Goal: Find specific page/section: Find specific page/section

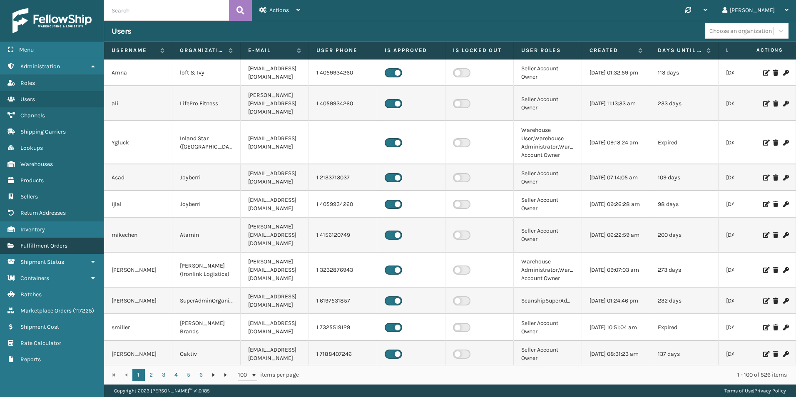
drag, startPoint x: 46, startPoint y: 250, endPoint x: 50, endPoint y: 249, distance: 4.2
click at [47, 249] on link "Fulfillment Orders" at bounding box center [52, 246] width 104 height 16
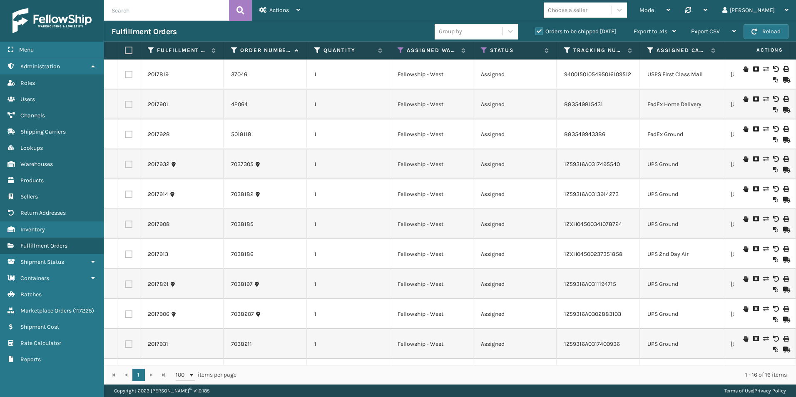
click at [469, 383] on div "1 1 100 items per page 1 - 16 of 16 items" at bounding box center [450, 375] width 692 height 20
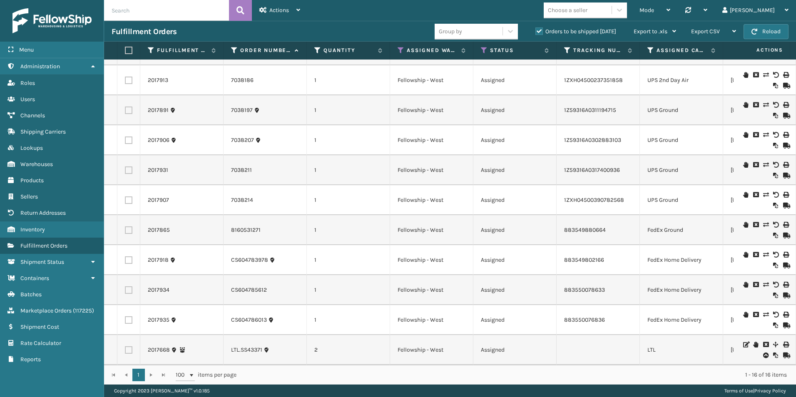
scroll to position [180, 0]
